Goal: Use online tool/utility: Utilize a website feature to perform a specific function

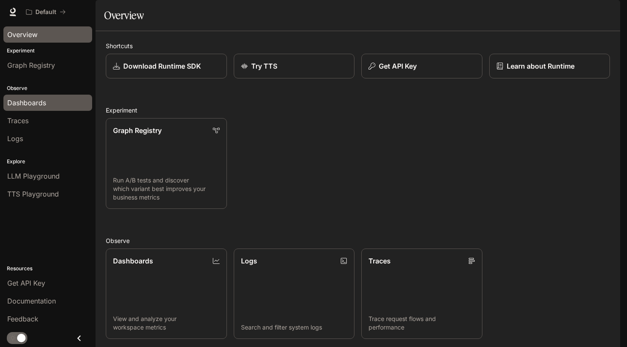
click at [46, 105] on div "Dashboards" at bounding box center [47, 103] width 81 height 10
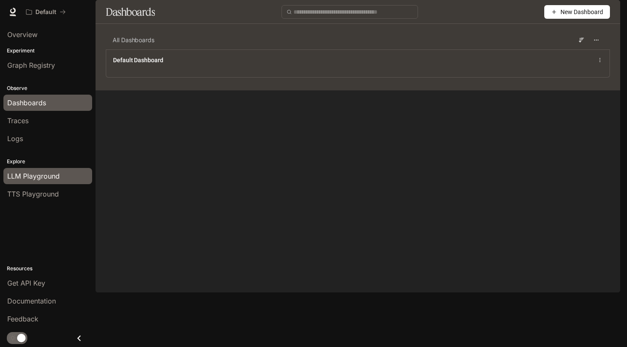
click at [52, 180] on span "LLM Playground" at bounding box center [33, 176] width 52 height 10
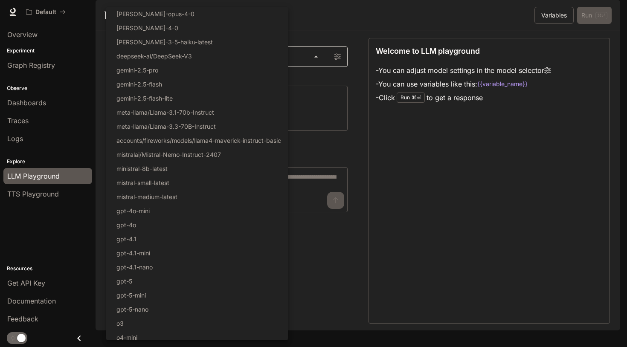
click at [181, 83] on body "Skip to main content Default Documentation Documentation Portal Overview Experi…" at bounding box center [313, 173] width 627 height 347
click at [463, 223] on div at bounding box center [313, 173] width 627 height 347
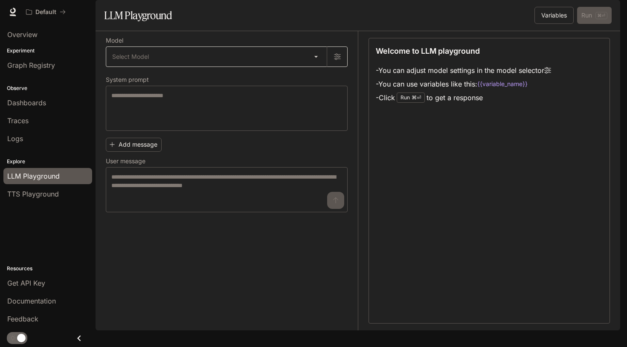
click at [268, 73] on body "Skip to main content Default Documentation Documentation Portal Overview Experi…" at bounding box center [313, 173] width 627 height 347
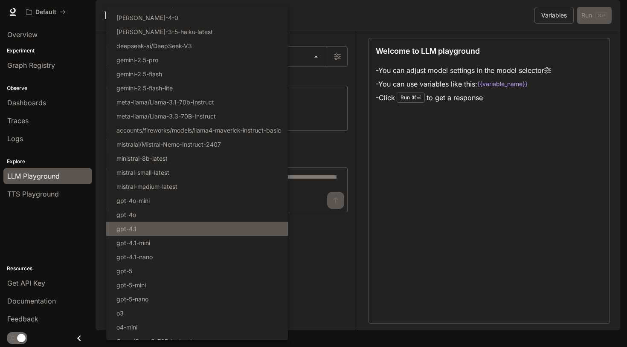
scroll to position [18, 0]
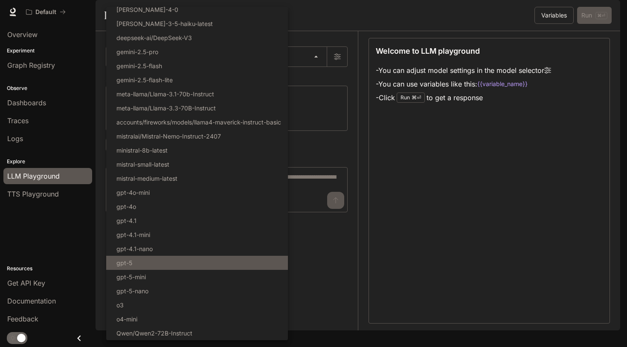
click at [254, 257] on li "gpt-5" at bounding box center [197, 263] width 182 height 14
type input "*****"
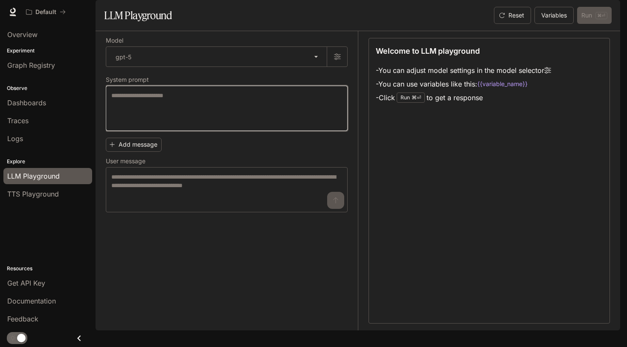
click at [291, 125] on textarea at bounding box center [226, 108] width 231 height 34
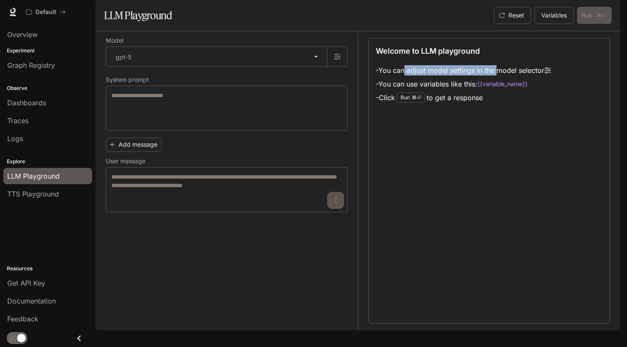
drag, startPoint x: 405, startPoint y: 96, endPoint x: 504, endPoint y: 92, distance: 99.4
click at [501, 77] on li "- You can adjust model settings in the model selector" at bounding box center [463, 71] width 175 height 14
click at [549, 74] on icon at bounding box center [547, 70] width 7 height 7
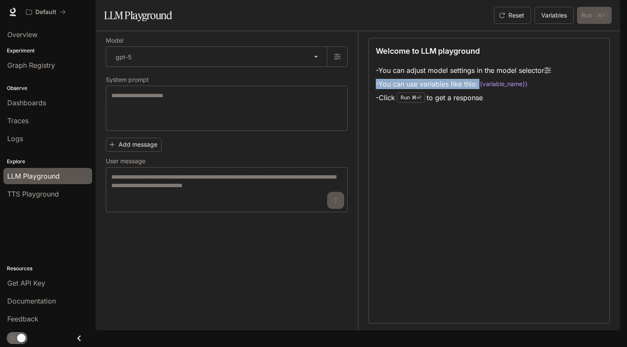
click at [549, 74] on icon at bounding box center [547, 70] width 7 height 7
click at [487, 77] on li "- You can adjust model settings in the model selector" at bounding box center [463, 71] width 175 height 14
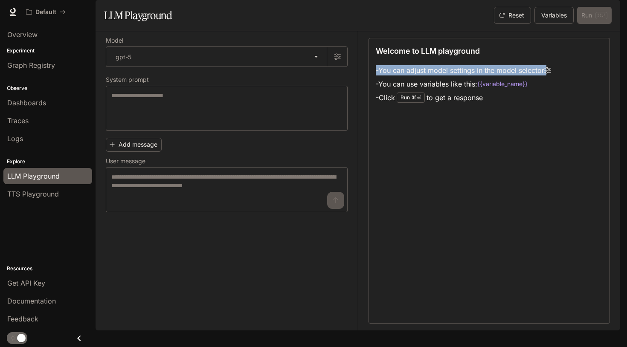
click at [487, 77] on li "- You can adjust model settings in the model selector" at bounding box center [463, 71] width 175 height 14
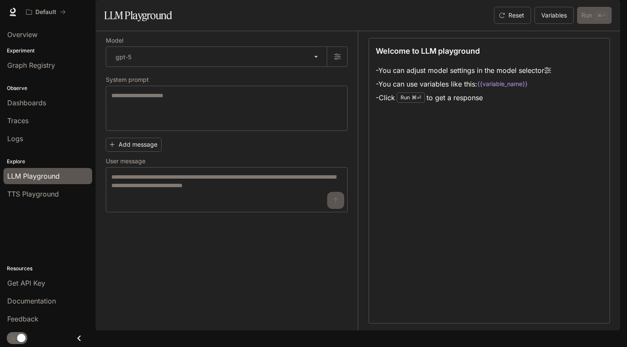
click at [426, 91] on li "- You can use variables like this: {{variable_name}}" at bounding box center [463, 84] width 175 height 14
click at [468, 104] on li "- Click Run ⌘⏎ to get a response" at bounding box center [463, 98] width 175 height 14
